Goal: Information Seeking & Learning: Learn about a topic

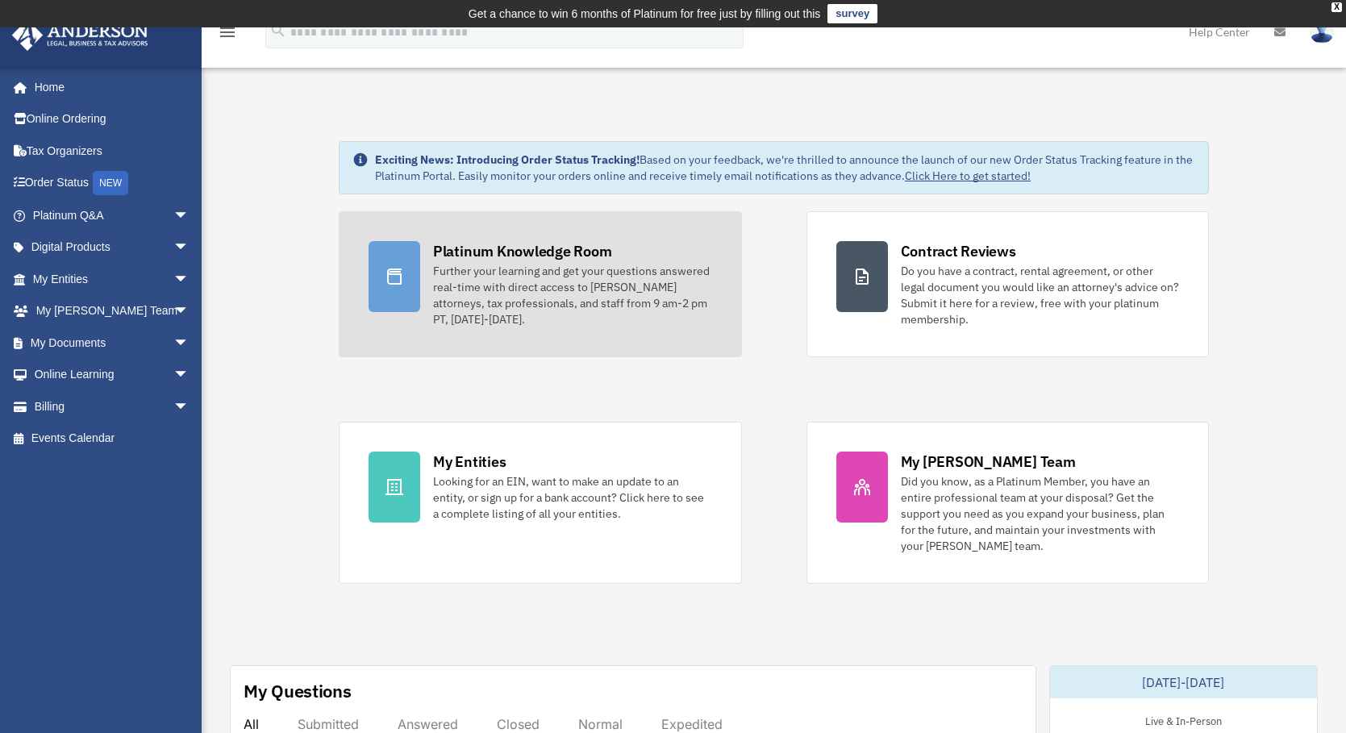
click at [458, 297] on div "Further your learning and get your questions answered real-time with direct acc…" at bounding box center [572, 295] width 279 height 65
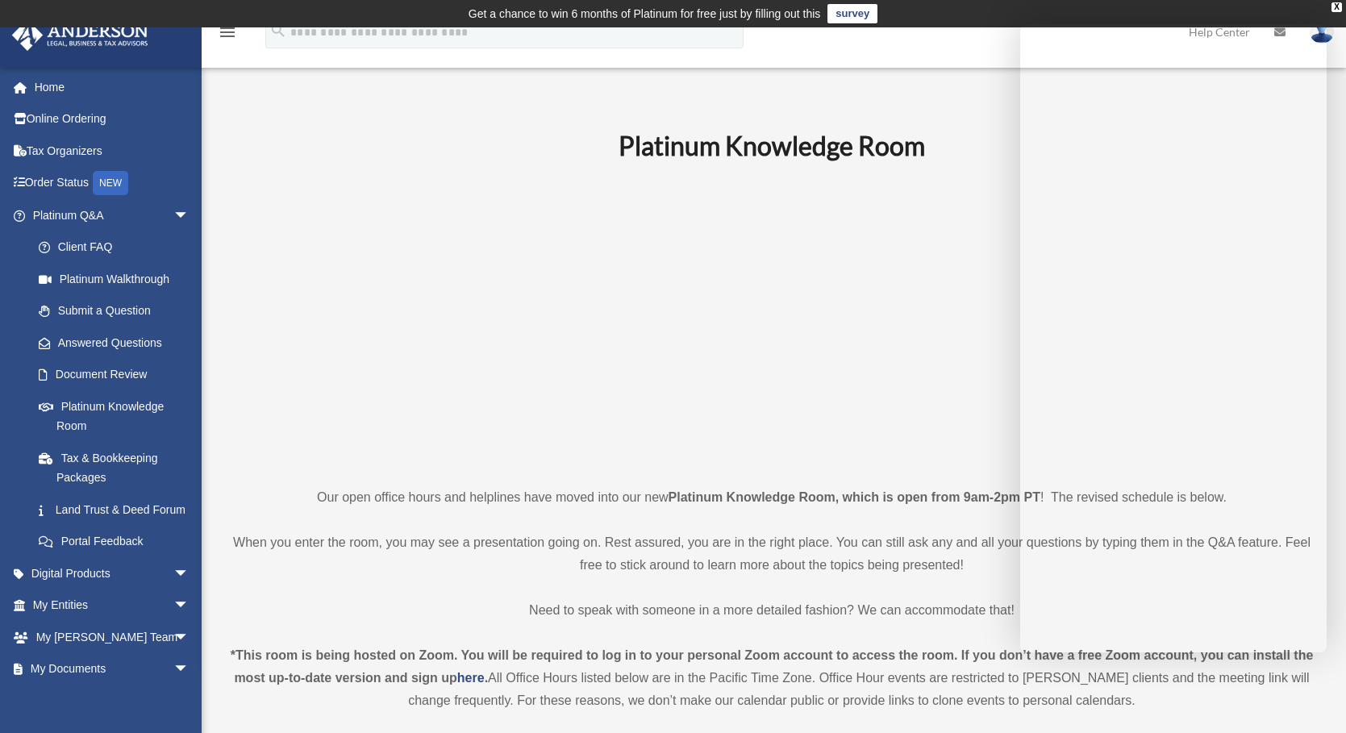
drag, startPoint x: 922, startPoint y: 537, endPoint x: 861, endPoint y: 541, distance: 61.4
click at [920, 538] on p "When you enter the room, you may see a presentation going on. Rest assured, you…" at bounding box center [772, 554] width 1084 height 45
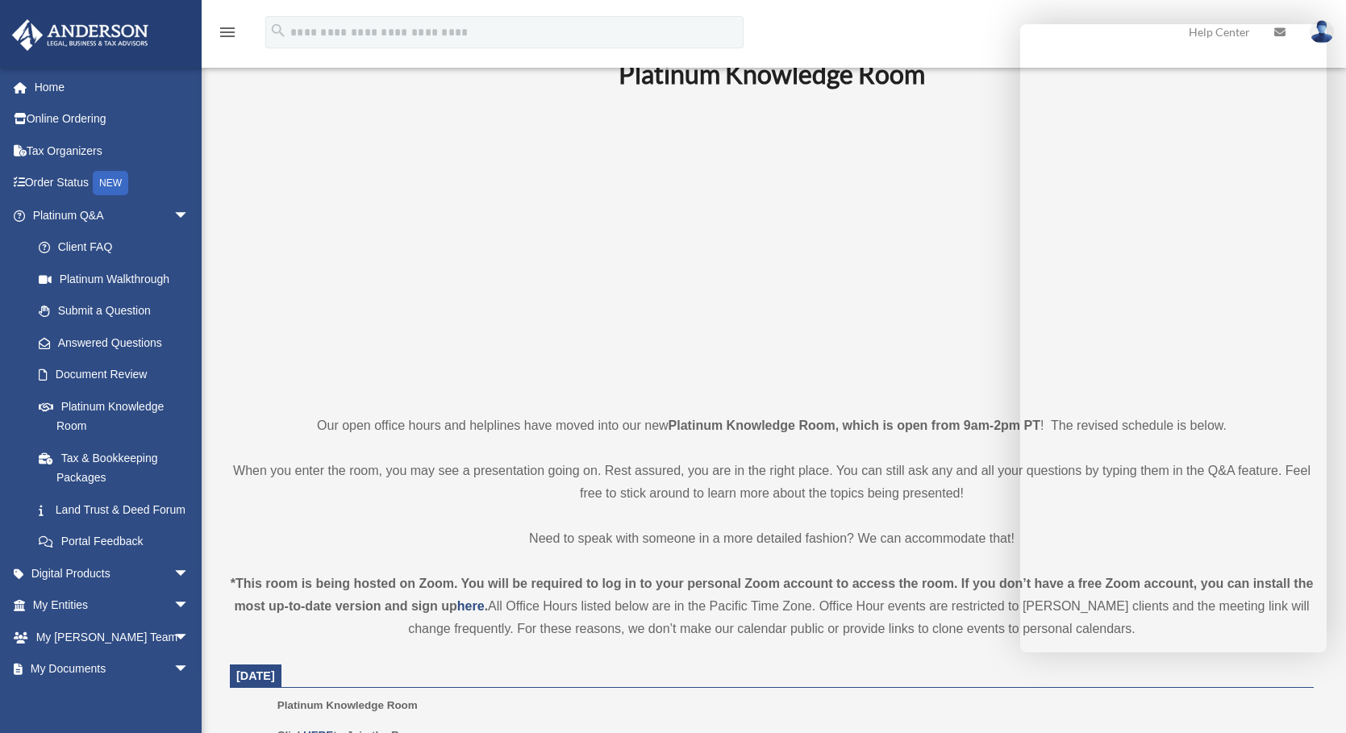
scroll to position [403, 0]
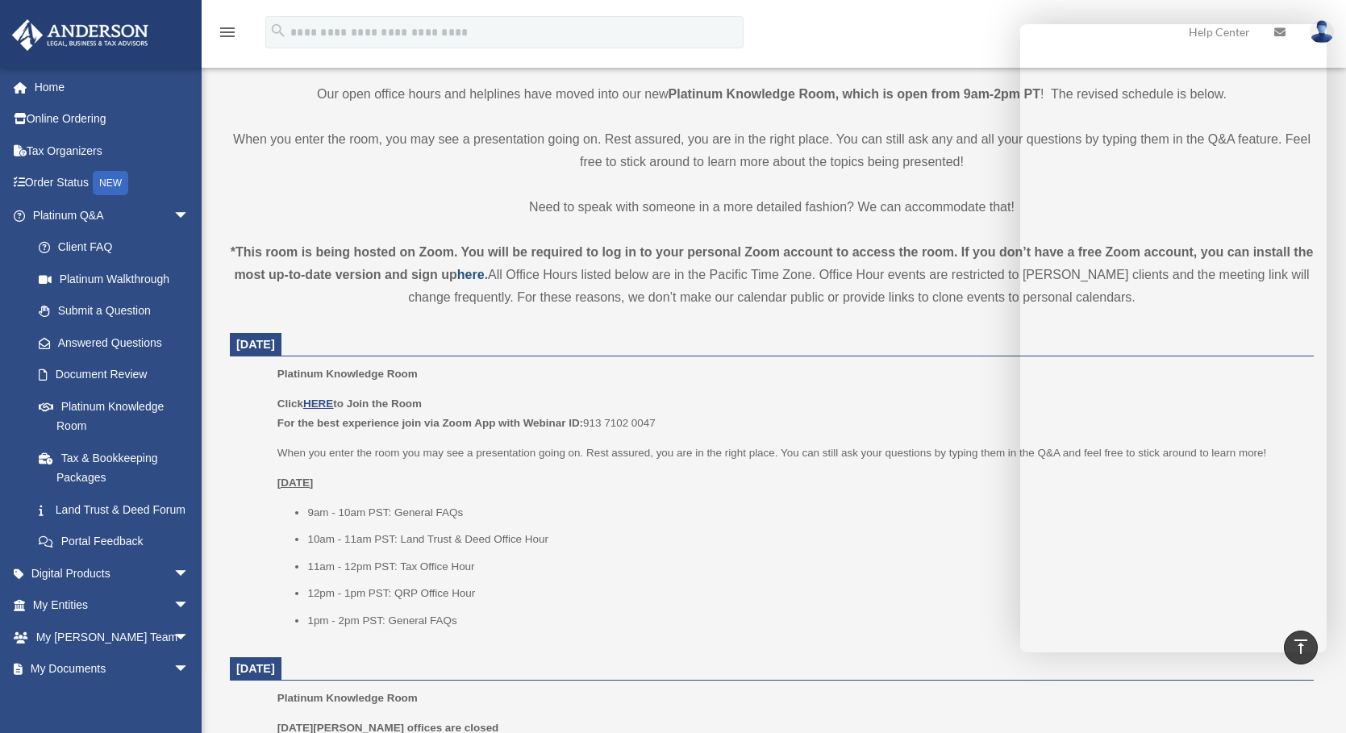
click at [468, 271] on strong "here" at bounding box center [470, 275] width 27 height 14
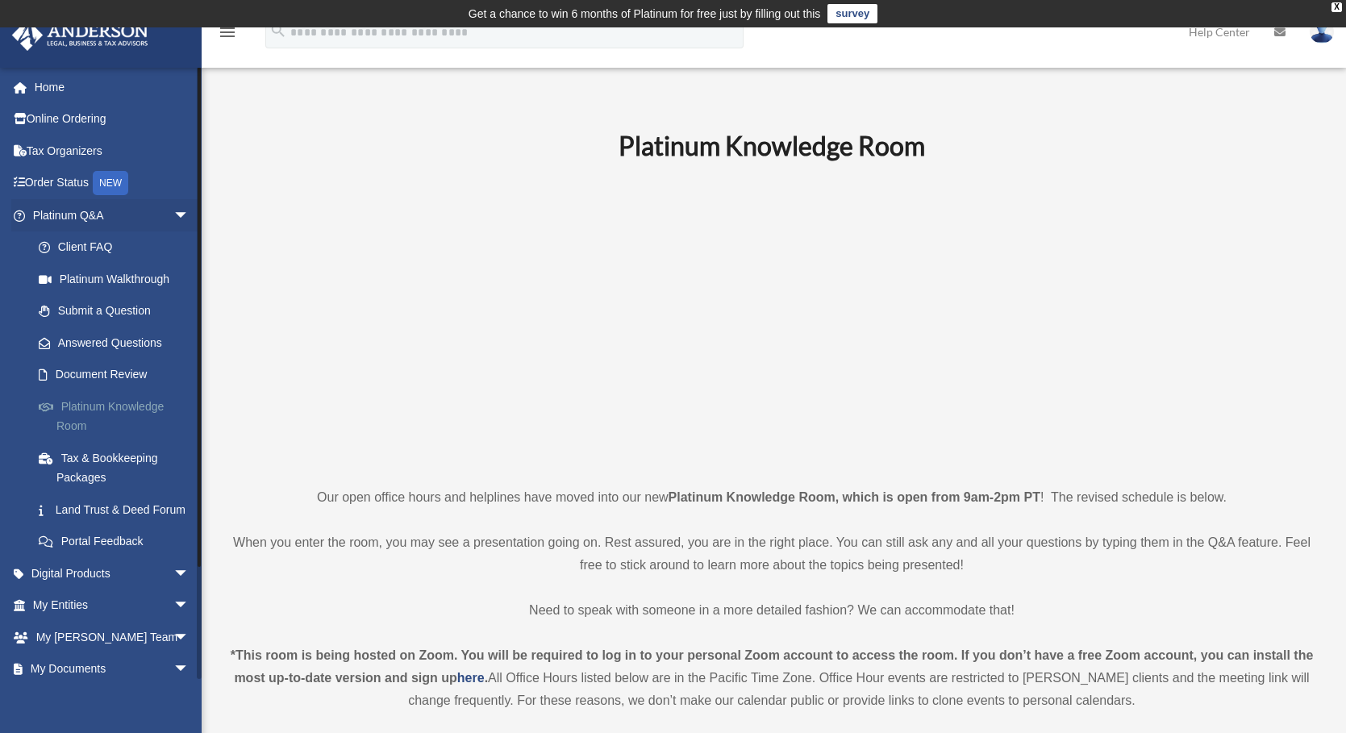
click at [97, 407] on link "Platinum Knowledge Room" at bounding box center [118, 416] width 191 height 52
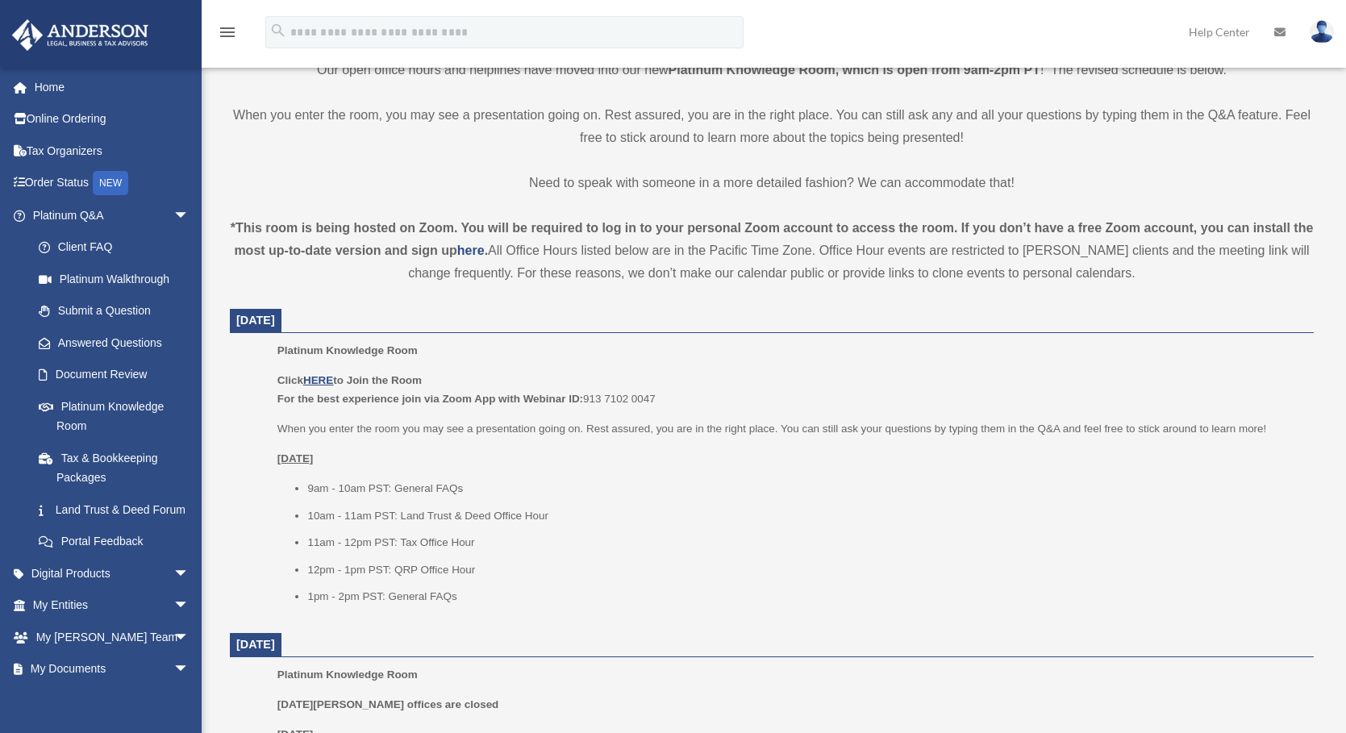
scroll to position [431, 0]
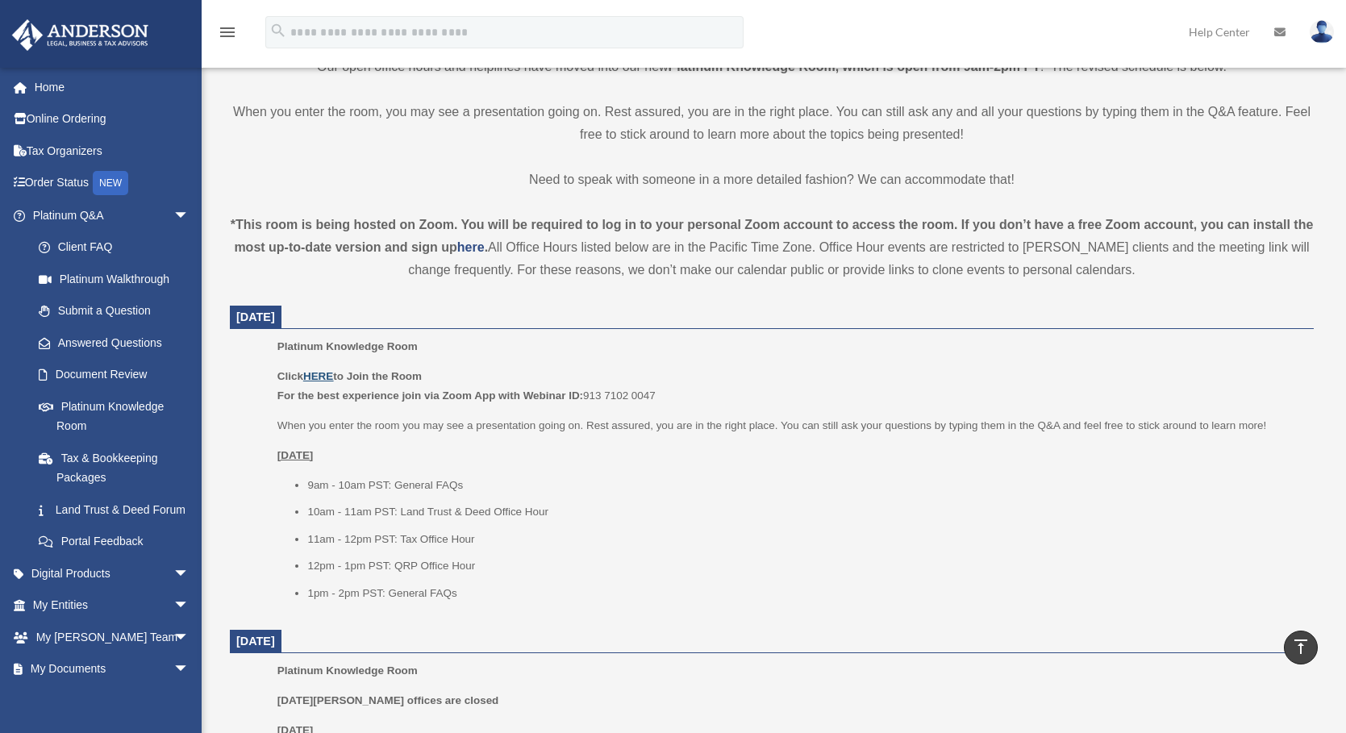
click at [313, 376] on u "HERE" at bounding box center [318, 376] width 30 height 12
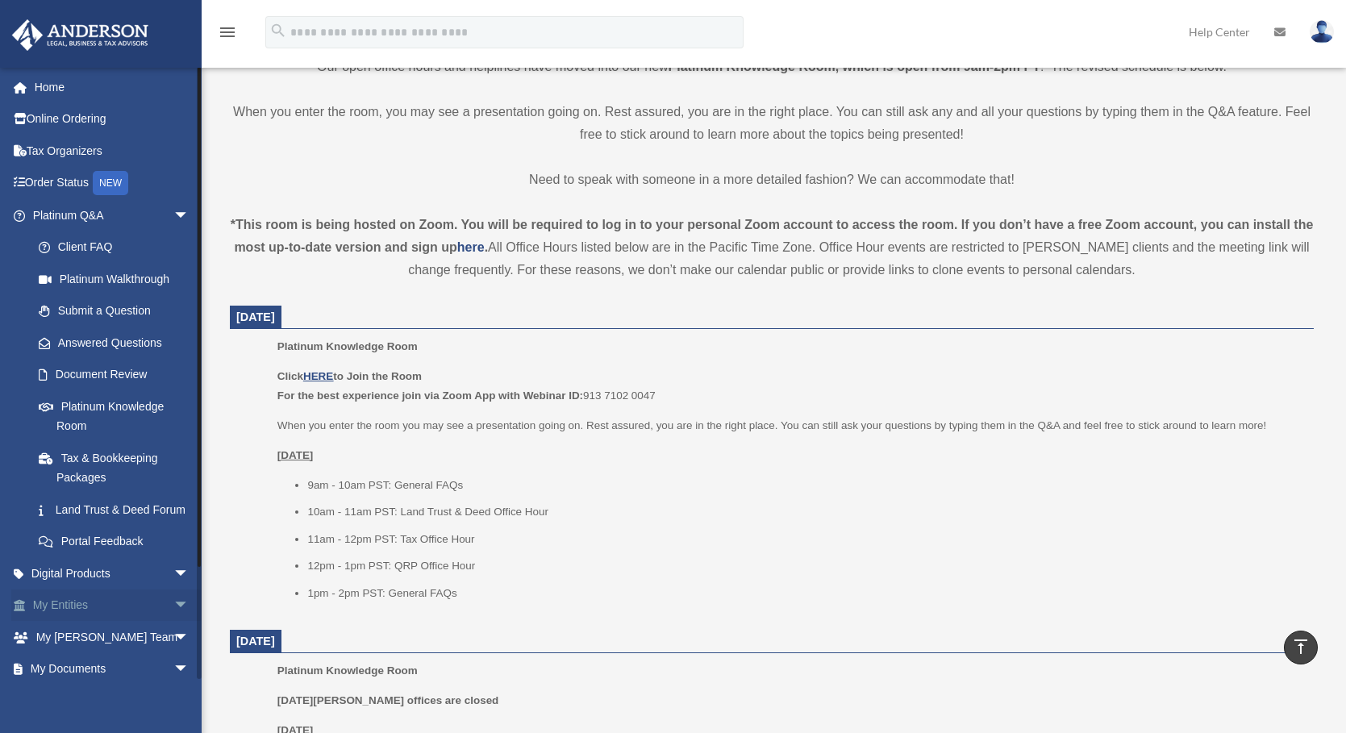
click at [175, 623] on span "arrow_drop_down" at bounding box center [189, 606] width 32 height 33
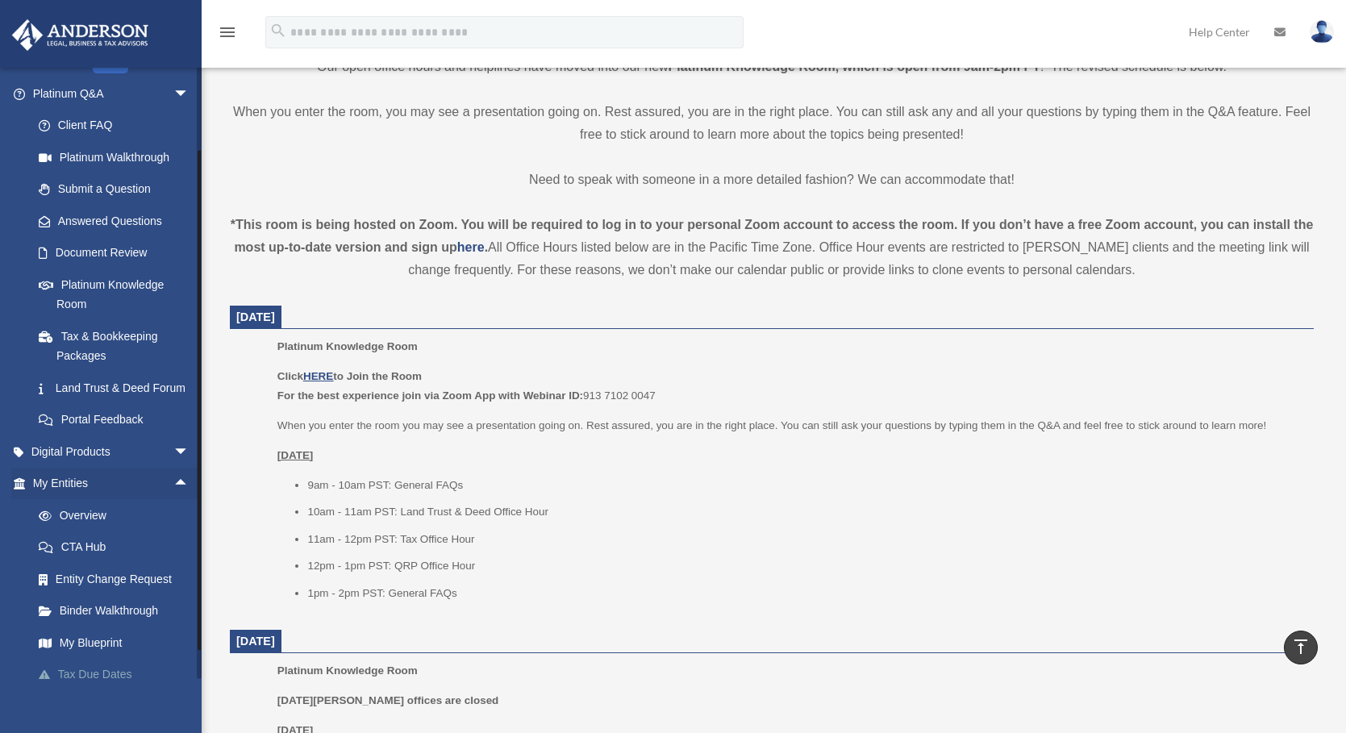
scroll to position [242, 0]
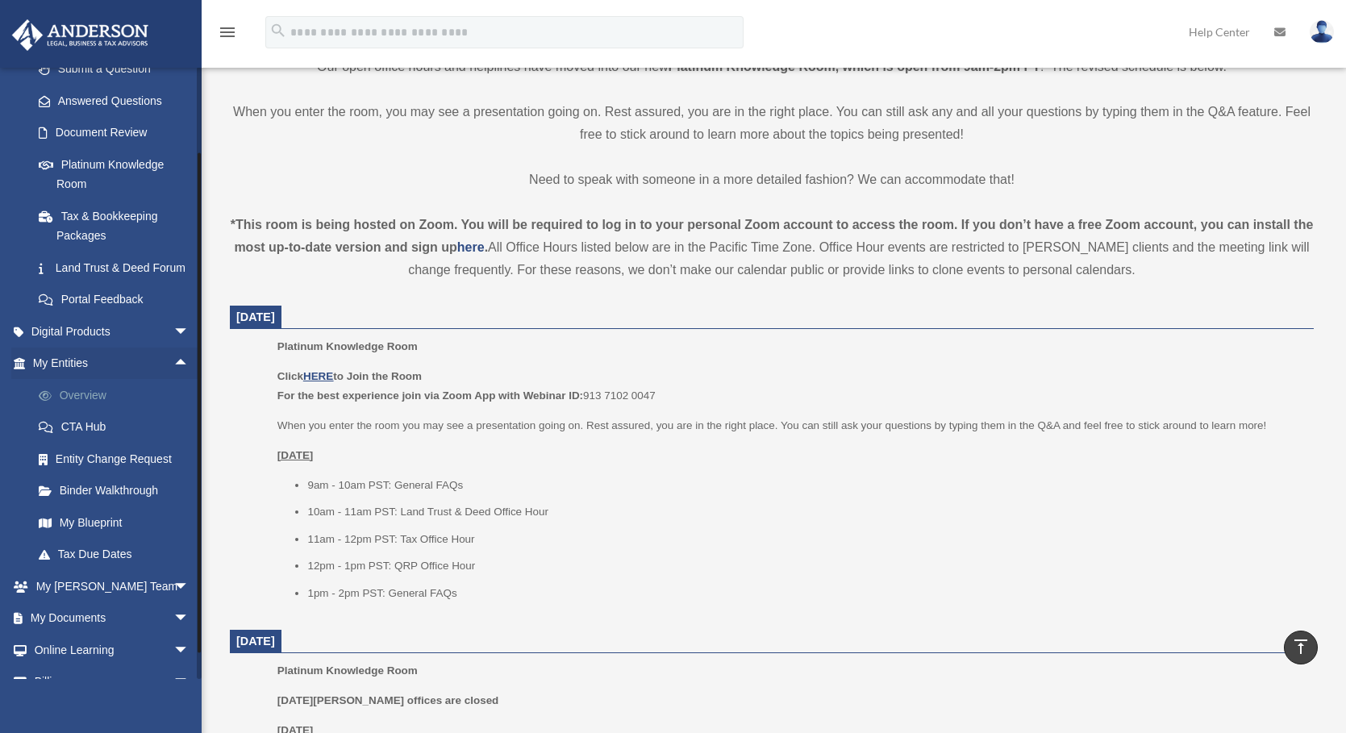
click at [70, 411] on link "Overview" at bounding box center [118, 395] width 191 height 32
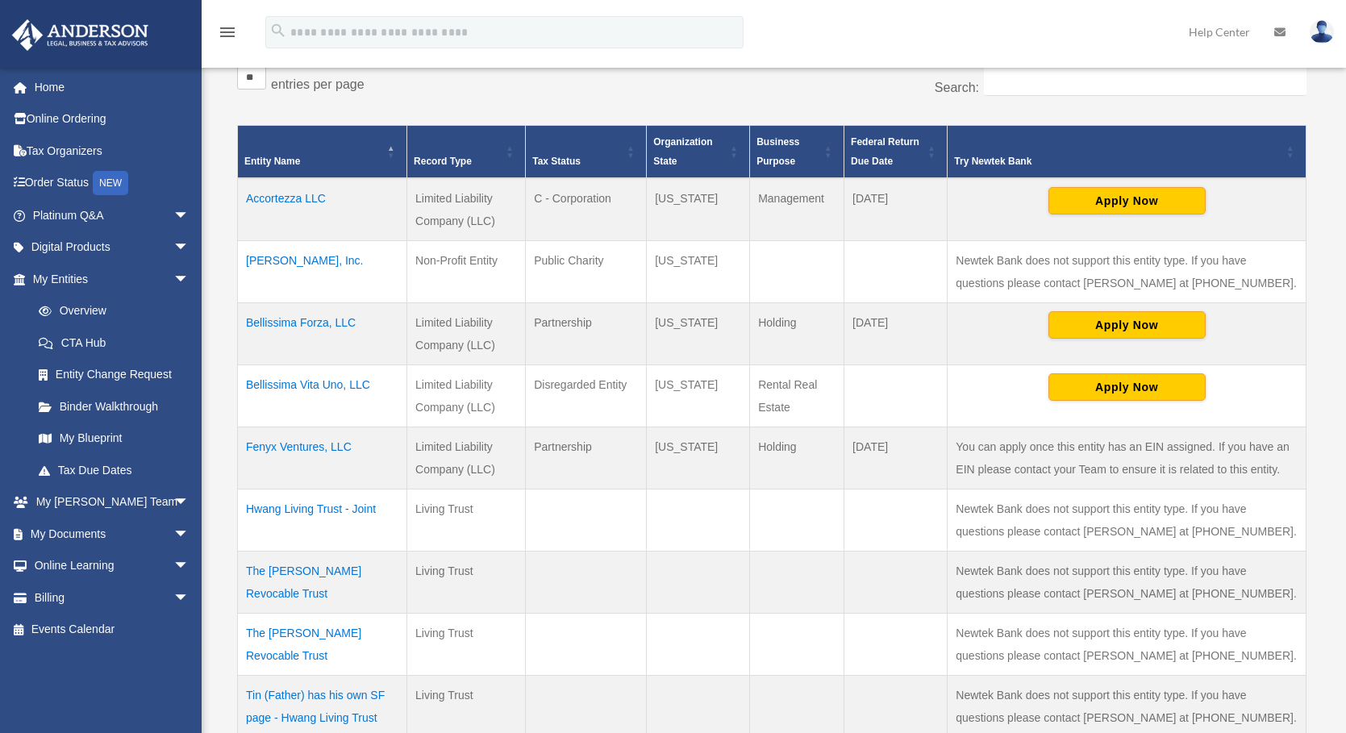
scroll to position [484, 0]
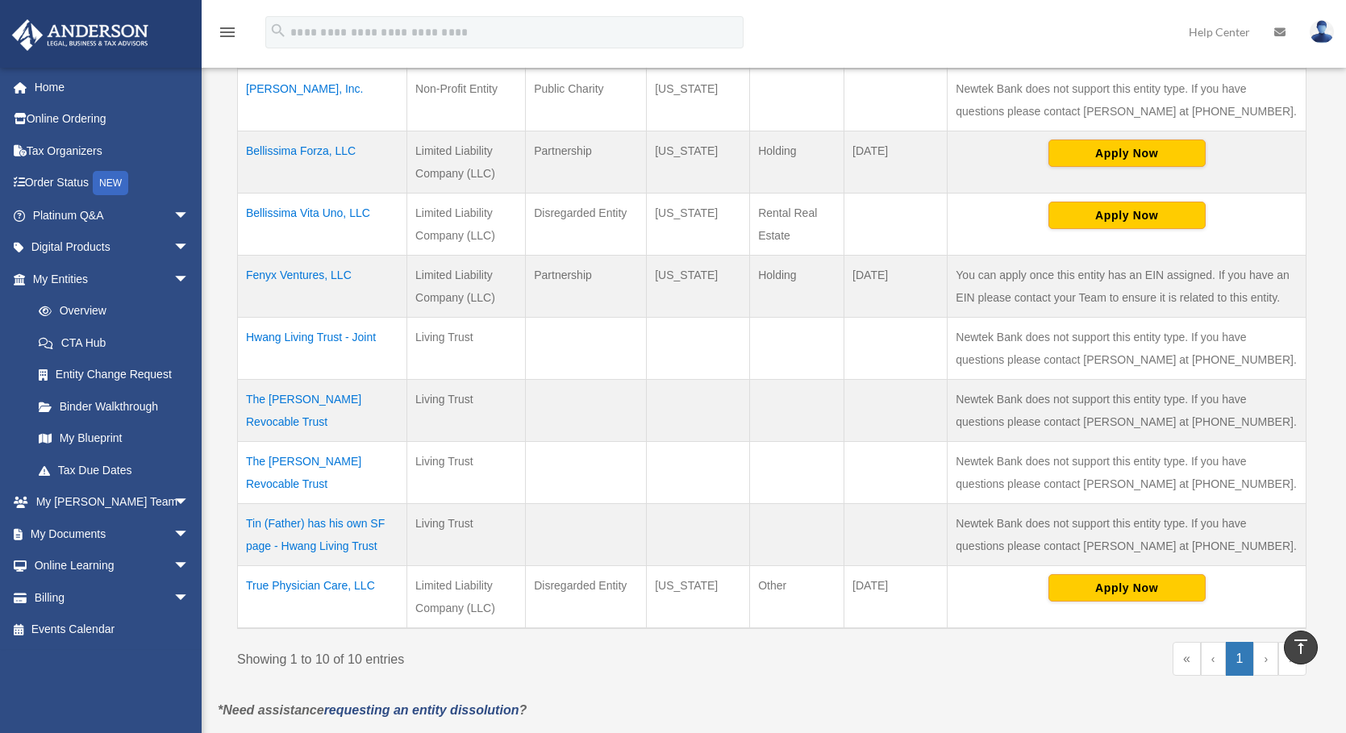
click at [315, 277] on td "Fenyx Ventures, LLC" at bounding box center [322, 286] width 169 height 62
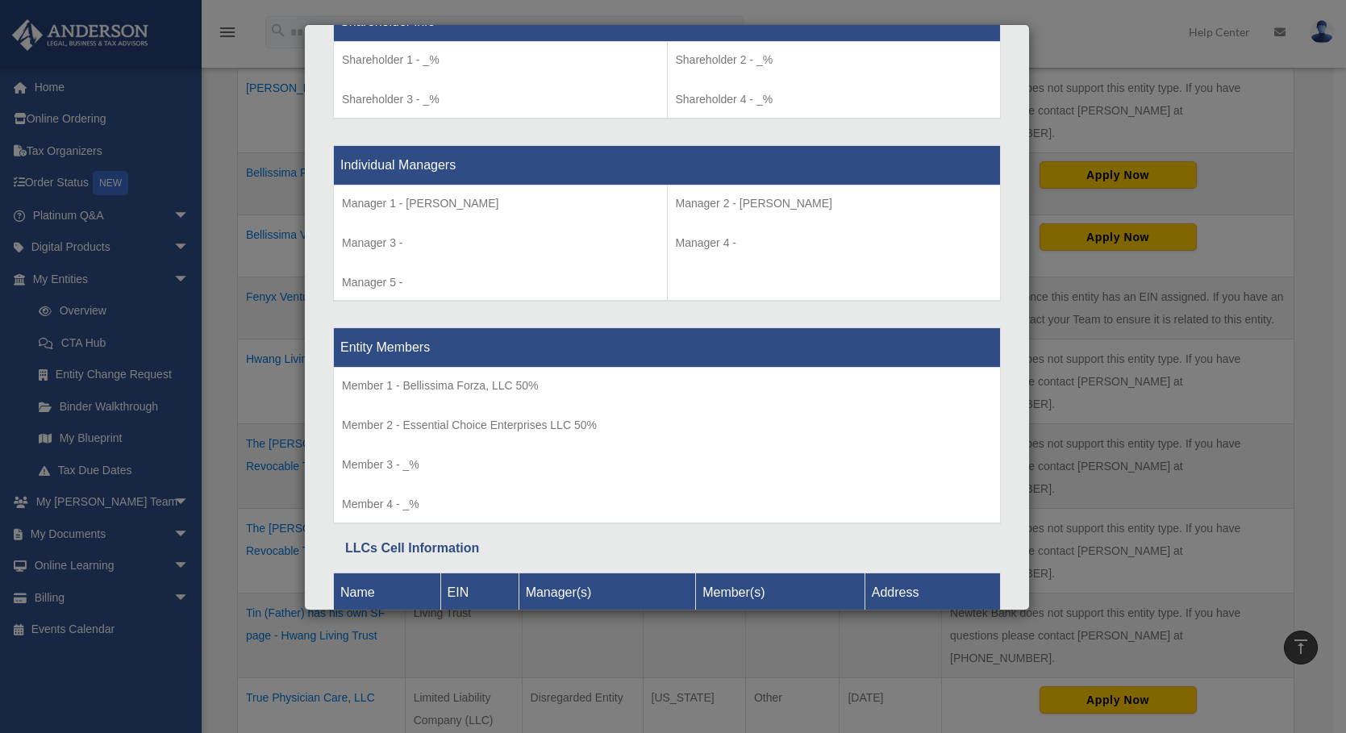
scroll to position [1452, 0]
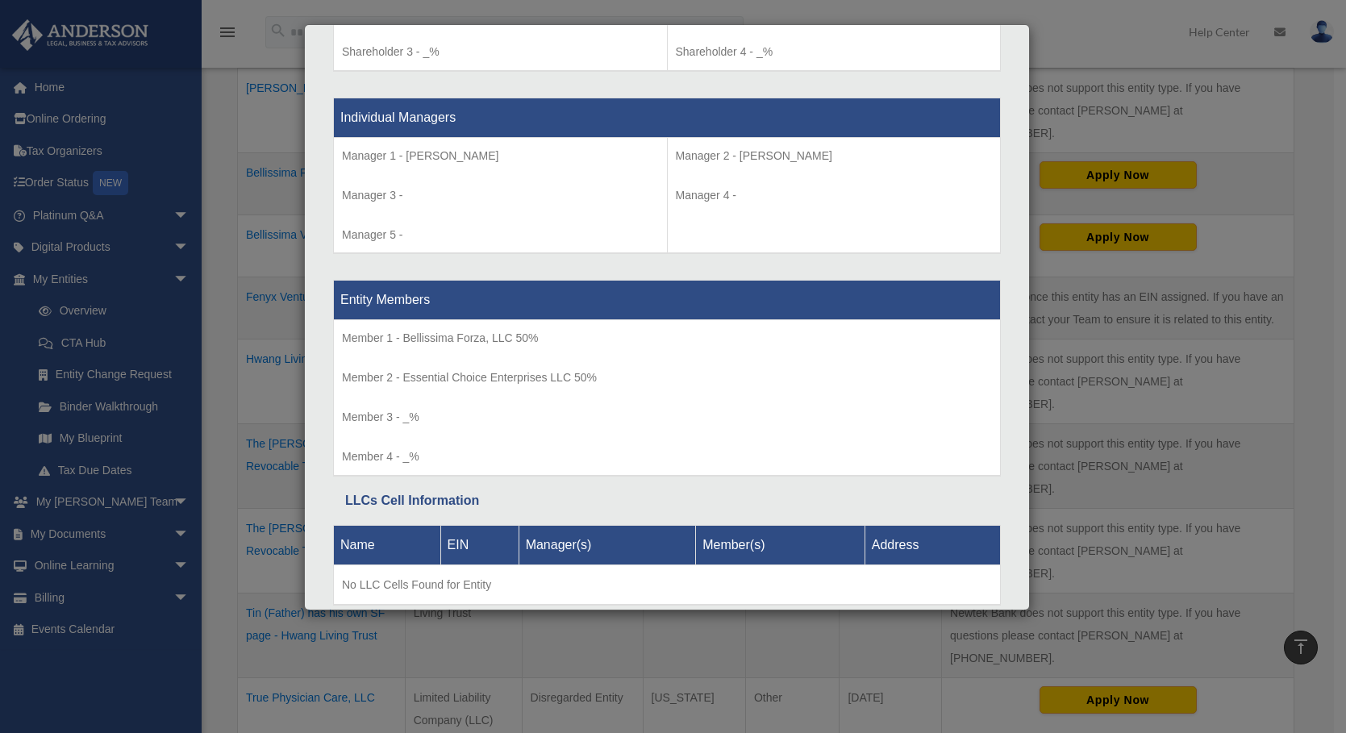
click at [1166, 56] on div "Details × Articles Sent Organizational Date" at bounding box center [673, 366] width 1346 height 733
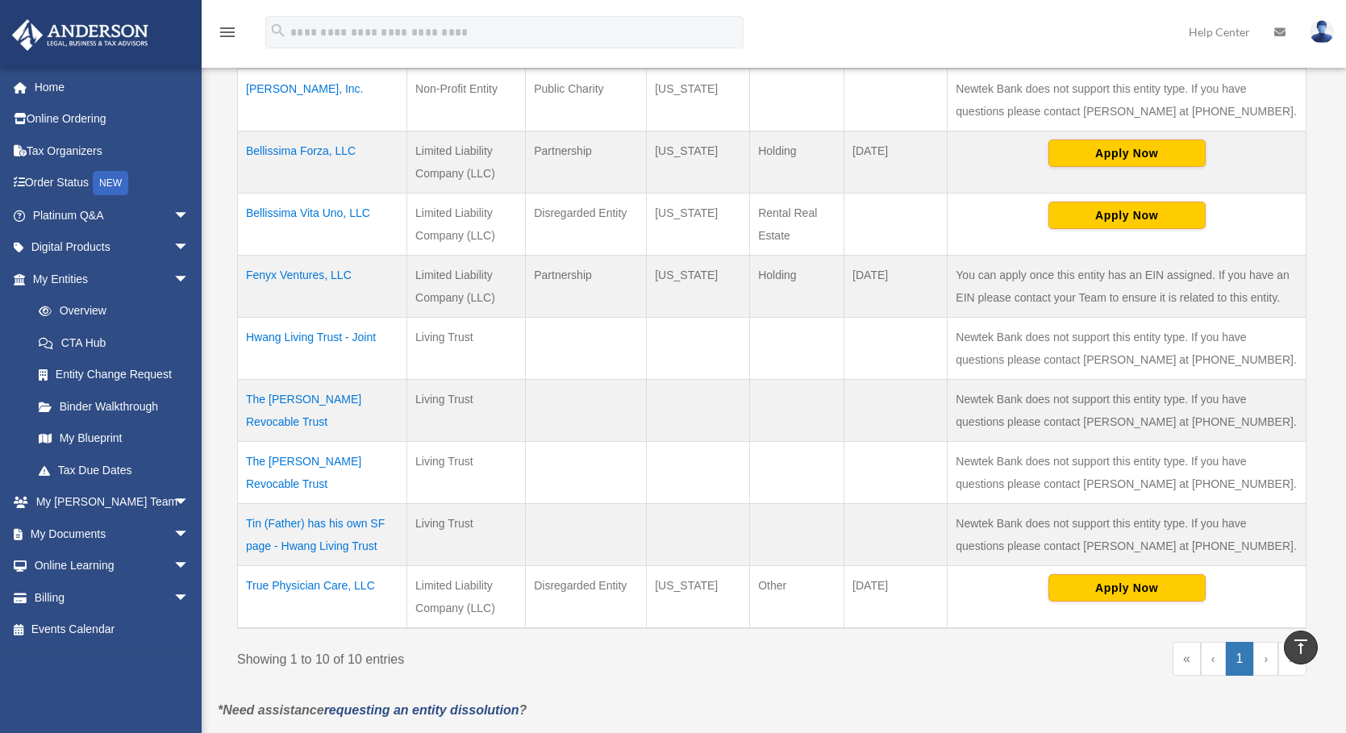
click at [296, 219] on td "Bellissima Vita Uno, LLC" at bounding box center [322, 224] width 169 height 62
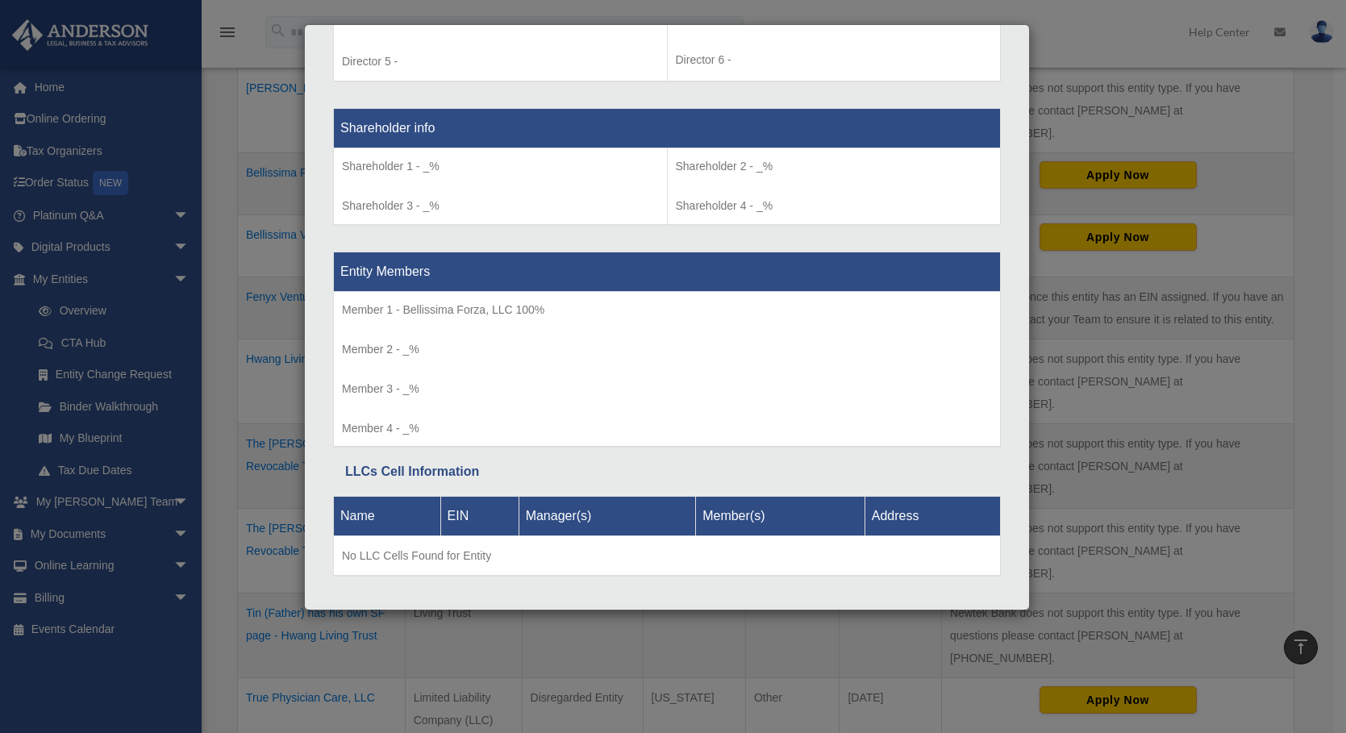
scroll to position [1339, 0]
